Goal: Transaction & Acquisition: Purchase product/service

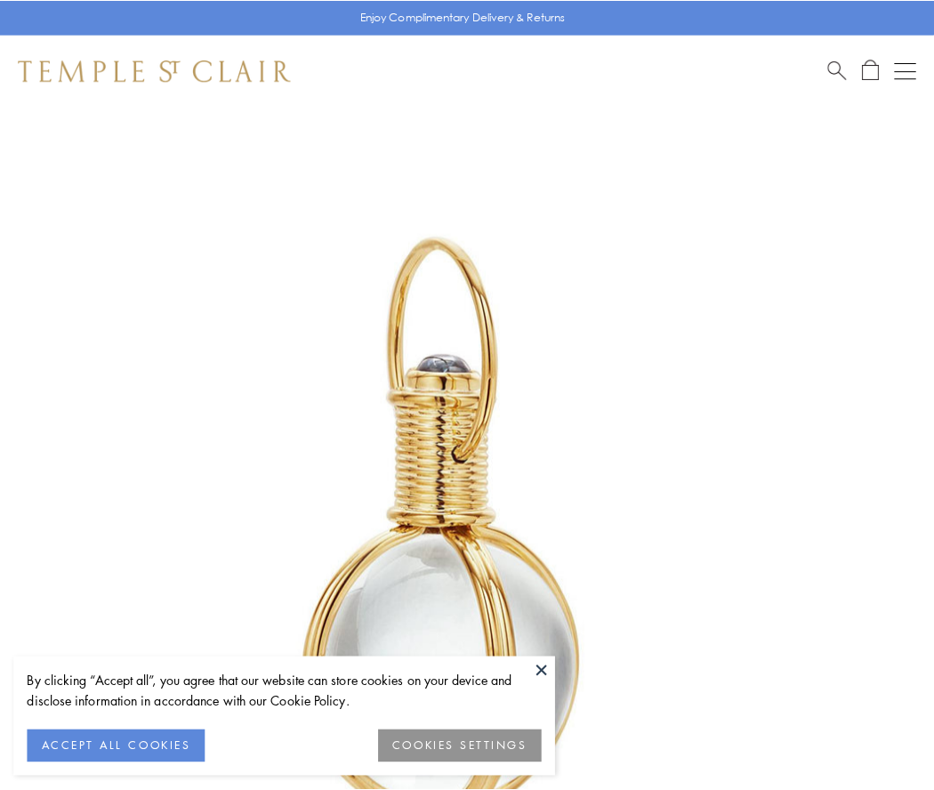
scroll to position [464, 0]
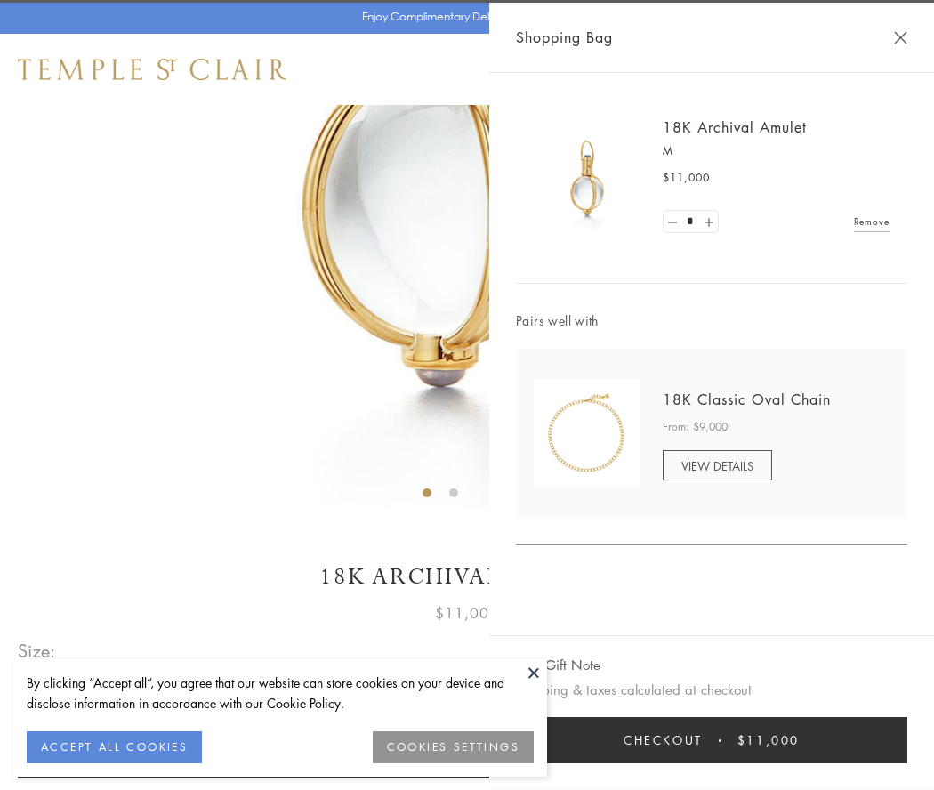
click at [712, 740] on button "Checkout $11,000" at bounding box center [711, 740] width 391 height 46
